Goal: Navigation & Orientation: Find specific page/section

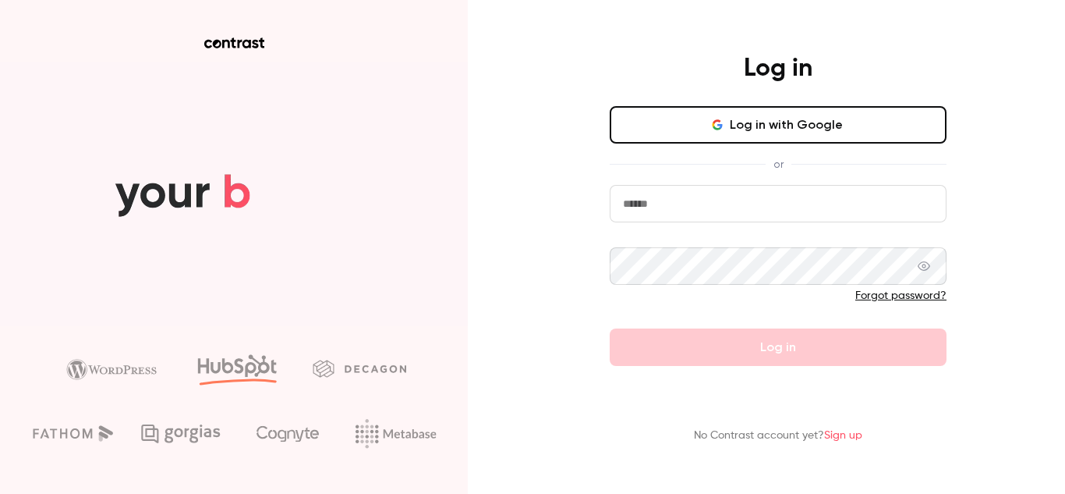
click at [773, 126] on button "Log in with Google" at bounding box center [778, 124] width 337 height 37
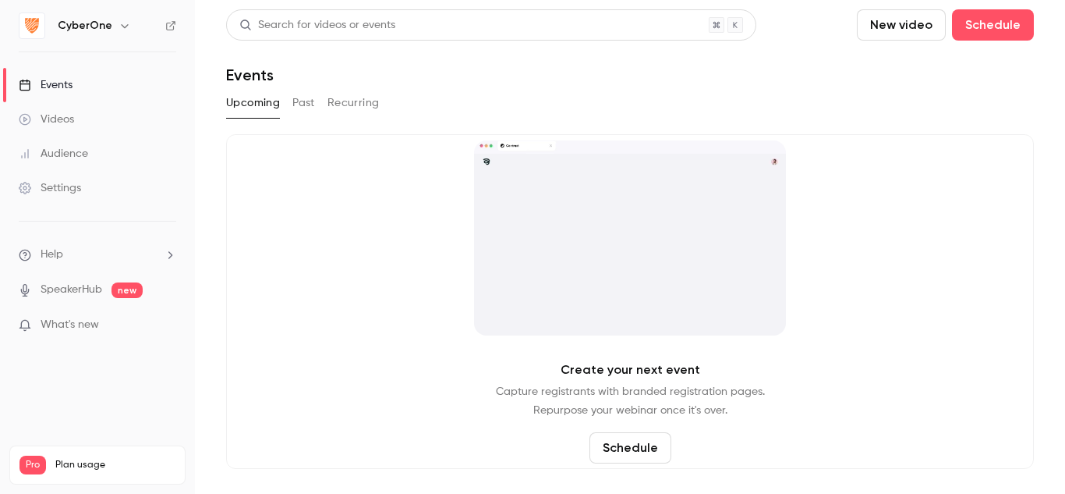
click at [67, 292] on link "SpeakerHub" at bounding box center [72, 290] width 62 height 16
